Goal: Information Seeking & Learning: Check status

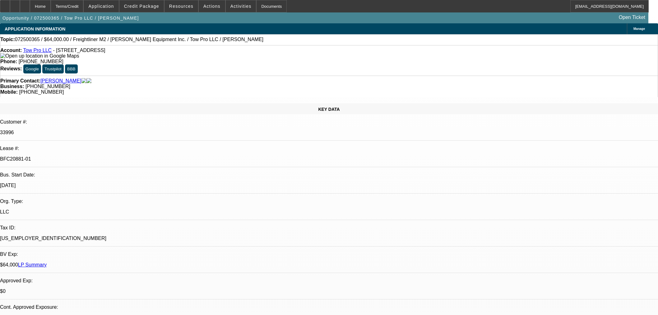
select select "0"
select select "2"
select select "0"
select select "6"
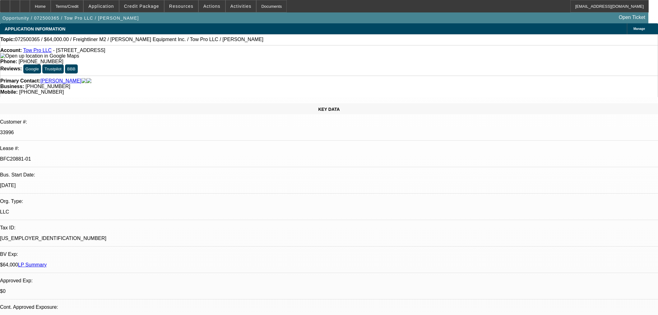
select select "0"
select select "2"
select select "0"
select select "6"
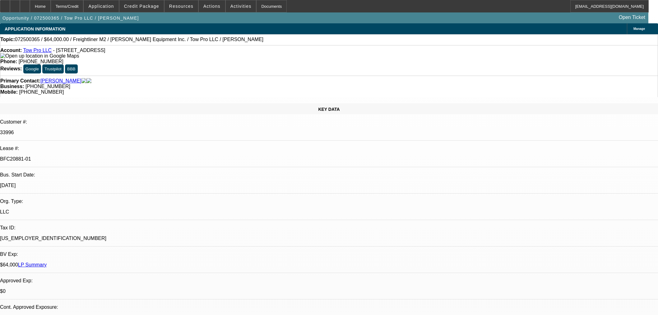
select select "0.15"
select select "2"
select select "0"
select select "6"
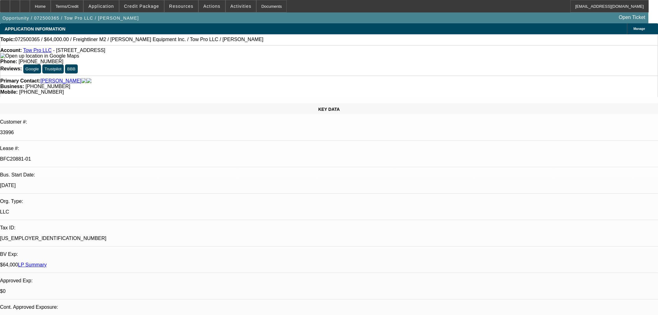
select select "0.15"
select select "2"
select select "0"
select select "6"
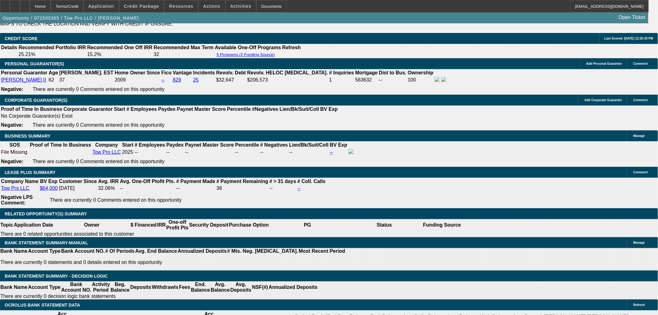
scroll to position [933, 0]
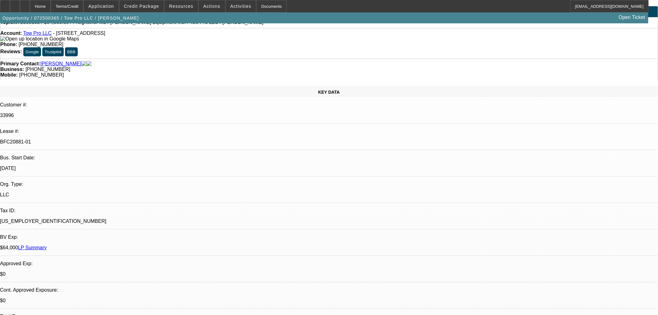
scroll to position [0, 0]
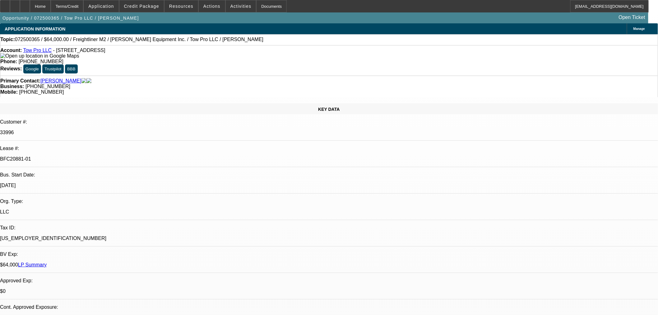
drag, startPoint x: 221, startPoint y: 103, endPoint x: 254, endPoint y: 104, distance: 33.0
click at [244, 76] on div "Primary Contact: [PERSON_NAME] Business: [PHONE_NUMBER] Mobile: [PHONE_NUMBER]" at bounding box center [329, 86] width 658 height 21
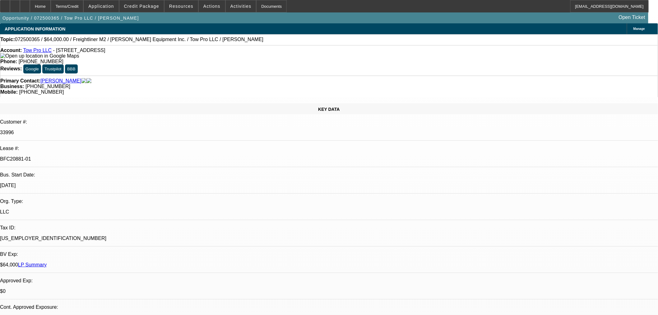
drag, startPoint x: 225, startPoint y: 197, endPoint x: 244, endPoint y: 195, distance: 19.6
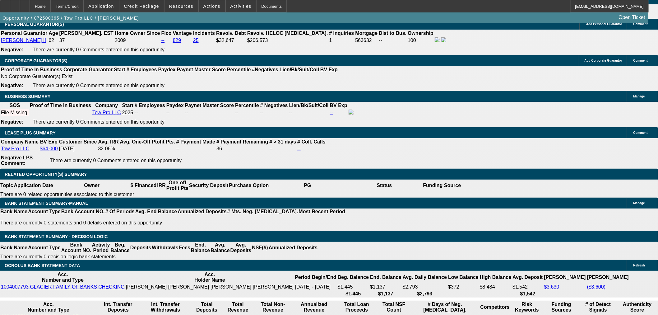
scroll to position [967, 0]
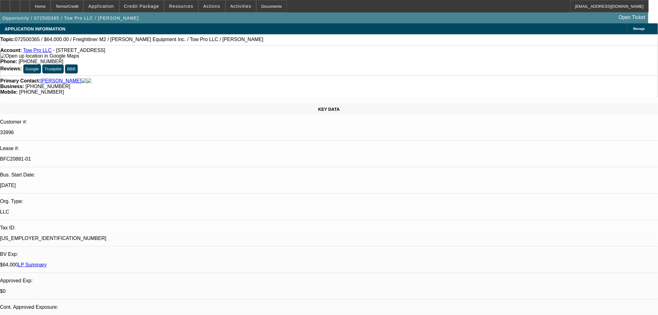
click at [82, 156] on p "BFC20881-01" at bounding box center [329, 159] width 658 height 6
drag, startPoint x: 80, startPoint y: 105, endPoint x: 106, endPoint y: 105, distance: 26.4
click at [106, 156] on div "BFC20881-01" at bounding box center [329, 159] width 658 height 6
copy p "BFC20881-01"
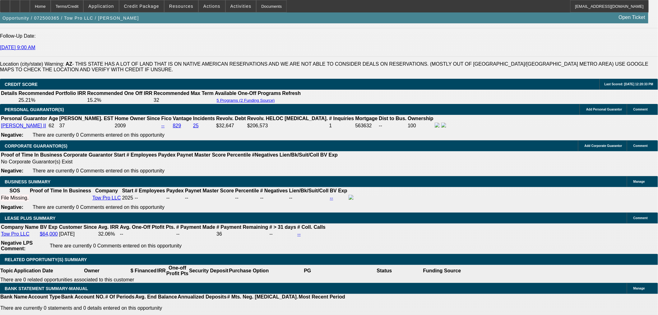
scroll to position [933, 0]
